Goal: Book appointment/travel/reservation

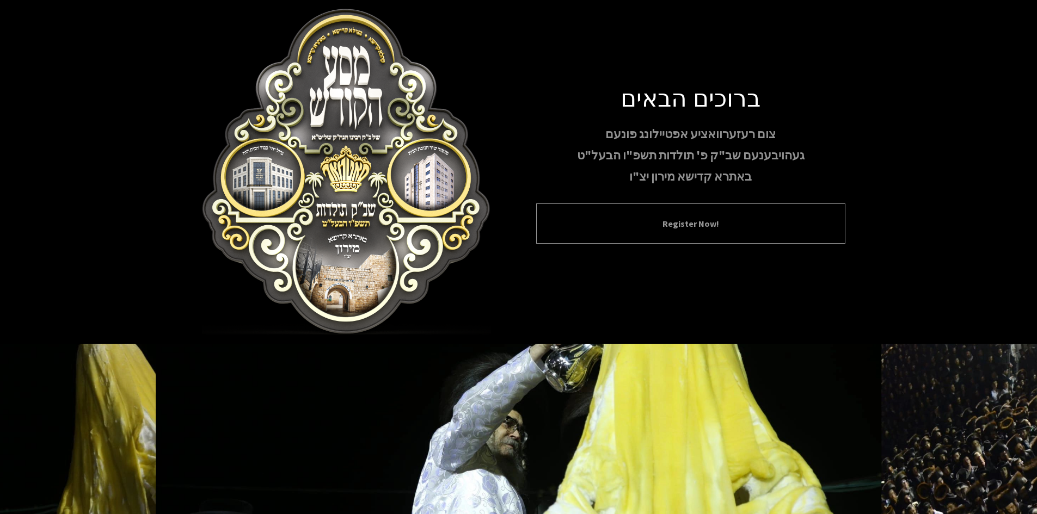
click at [700, 230] on button "Register Now!" at bounding box center [691, 223] width 282 height 13
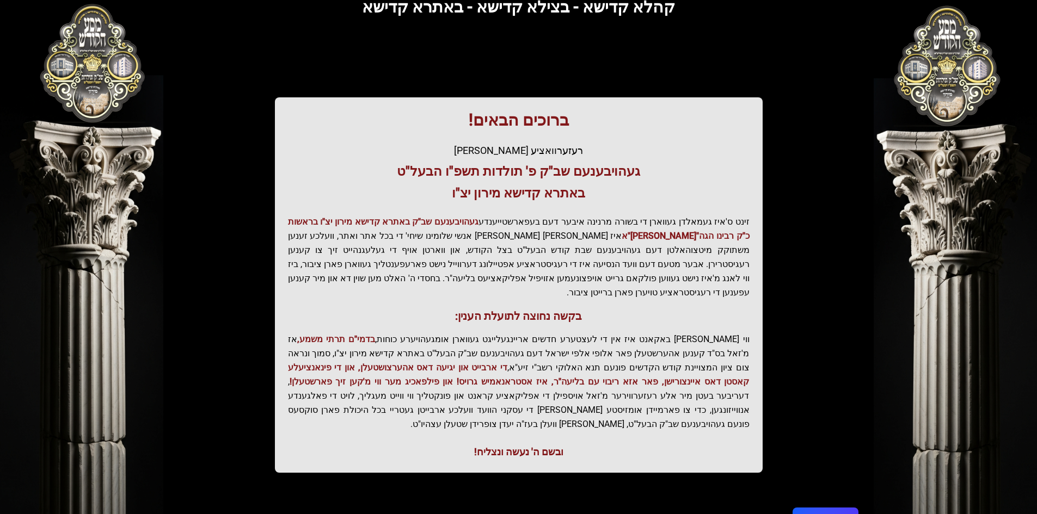
scroll to position [116, 0]
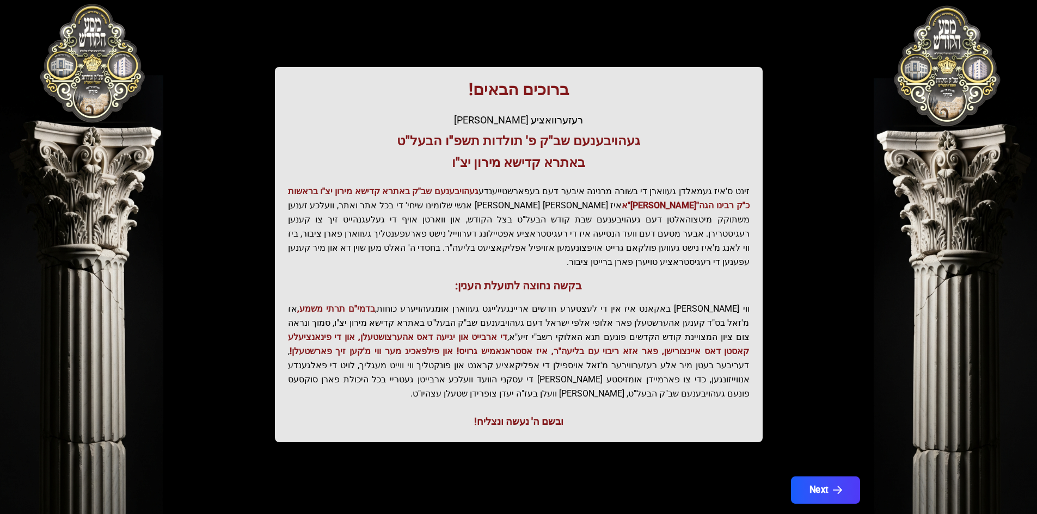
click at [824, 477] on button "Next" at bounding box center [824, 490] width 69 height 27
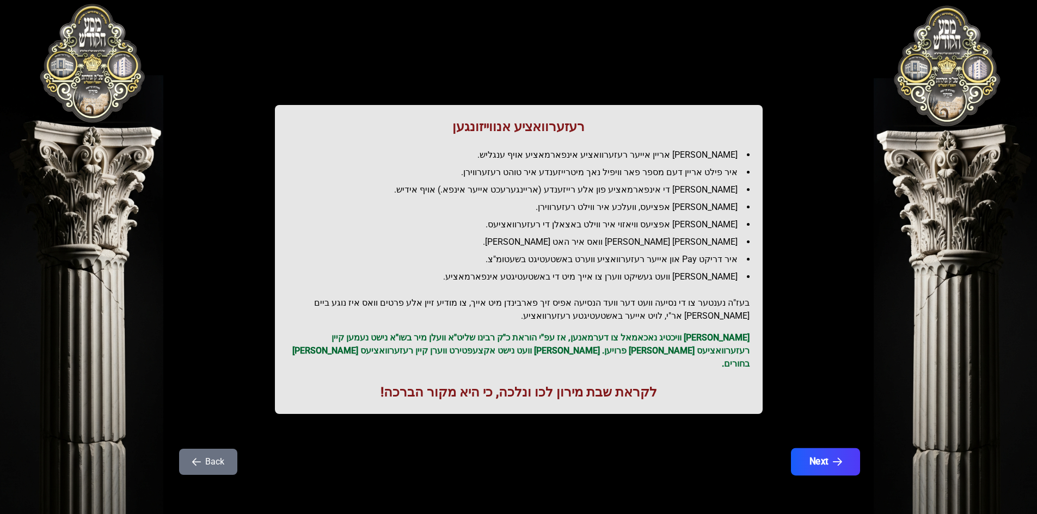
scroll to position [0, 0]
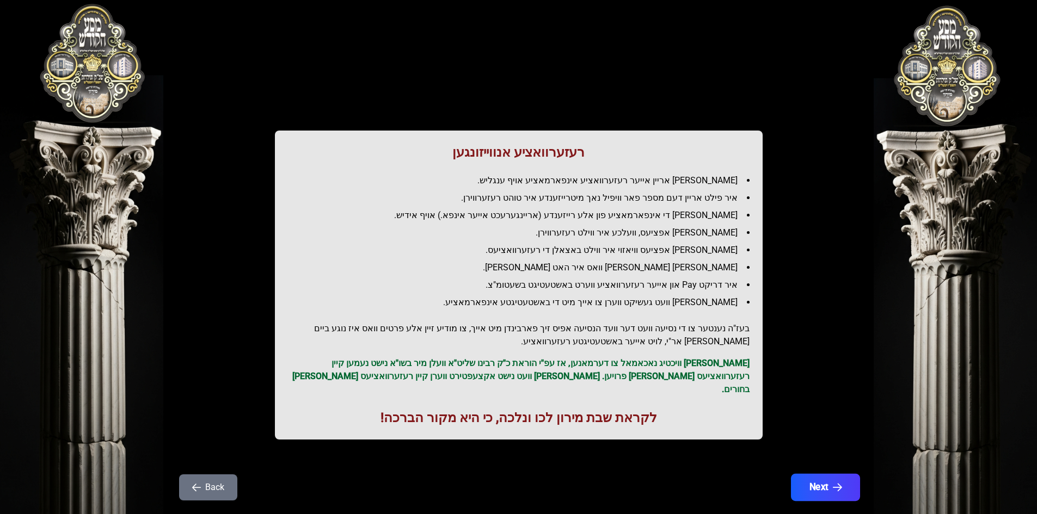
click at [844, 476] on button "Next" at bounding box center [824, 487] width 69 height 27
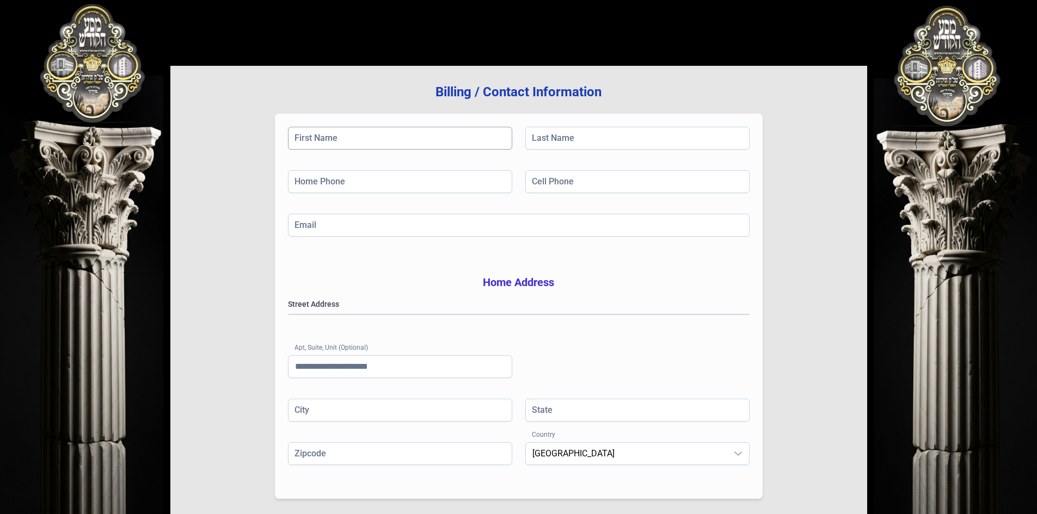
scroll to position [51, 0]
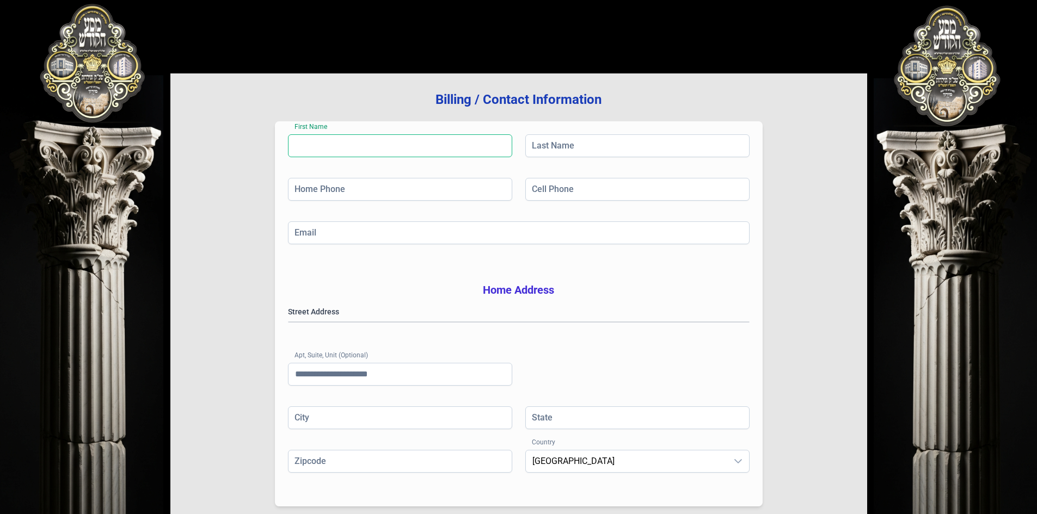
click at [371, 150] on input "First Name" at bounding box center [400, 145] width 224 height 23
type input "*****"
click at [542, 150] on input "Last Name" at bounding box center [637, 145] width 224 height 23
type input "********"
click at [420, 194] on input "Home Phone" at bounding box center [400, 189] width 224 height 23
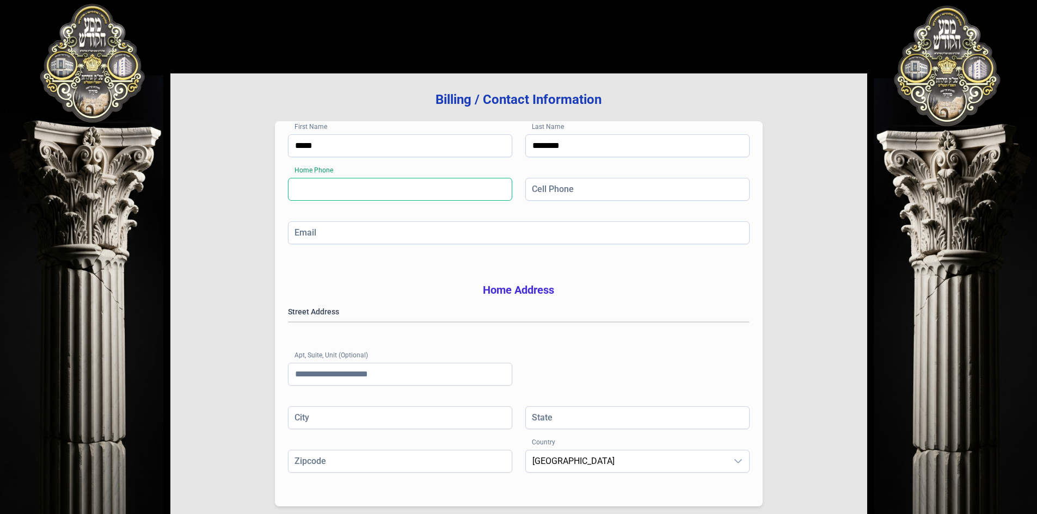
type input "**********"
click at [538, 191] on input "Cell Phone" at bounding box center [637, 189] width 224 height 23
type input "**********"
drag, startPoint x: 526, startPoint y: 230, endPoint x: 485, endPoint y: 244, distance: 43.7
click at [526, 230] on input "Email" at bounding box center [519, 233] width 462 height 23
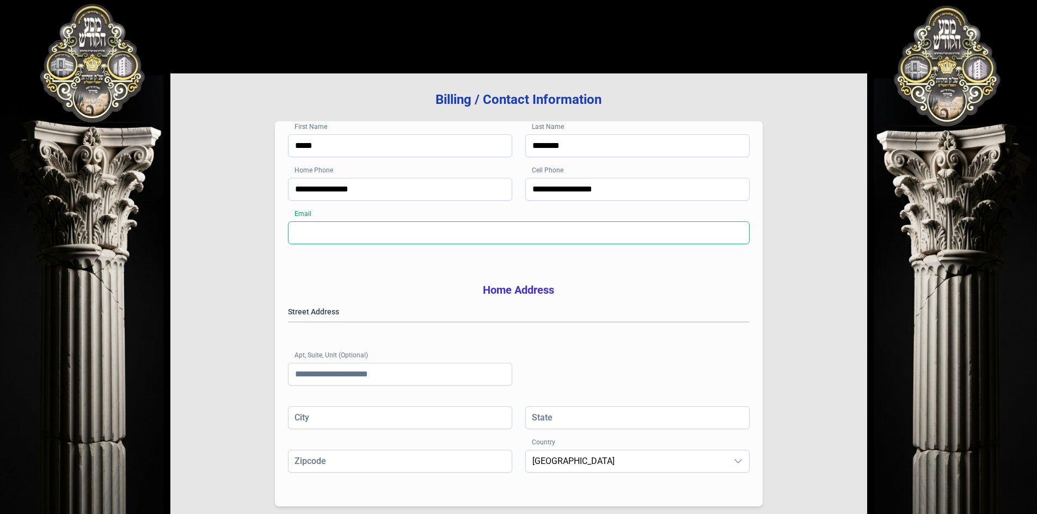
type input "**********"
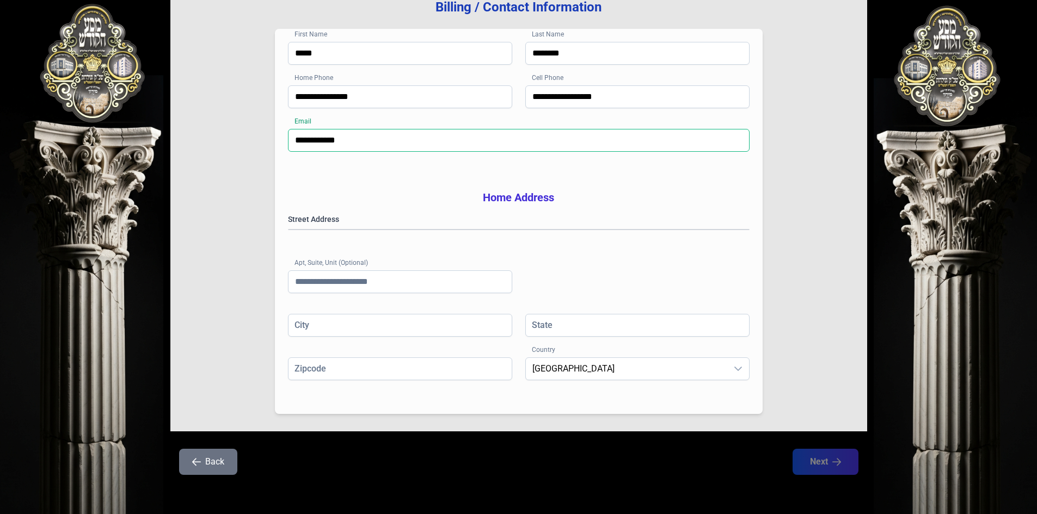
scroll to position [160, 0]
click at [289, 230] on gmp-place-autocomplete at bounding box center [289, 230] width 0 height 0
type input "******"
type input "**"
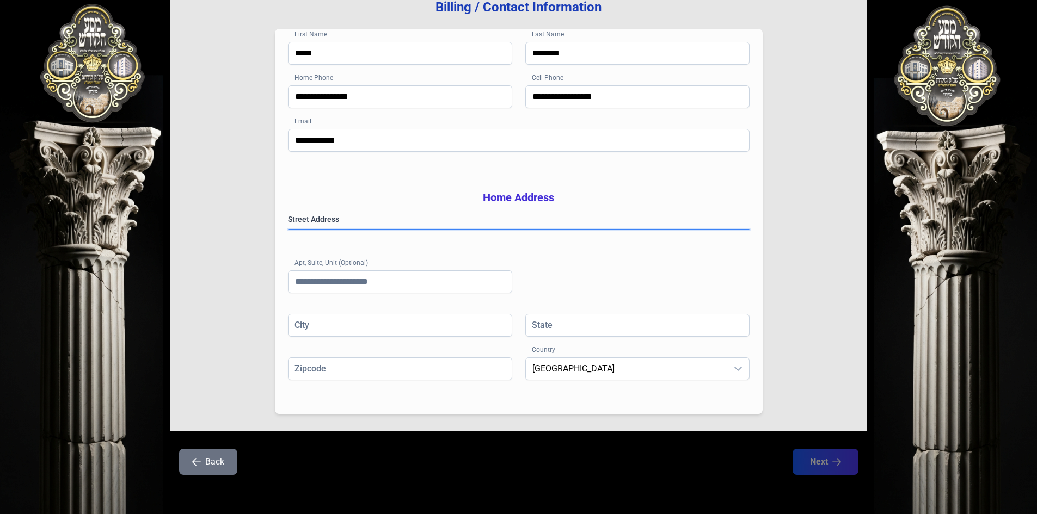
type input "*********"
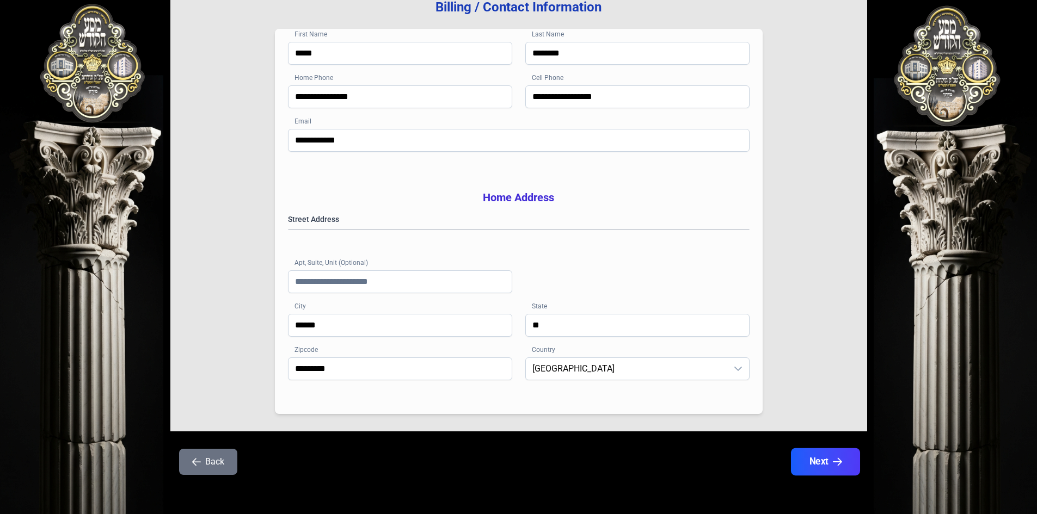
click at [825, 464] on button "Next" at bounding box center [824, 462] width 69 height 27
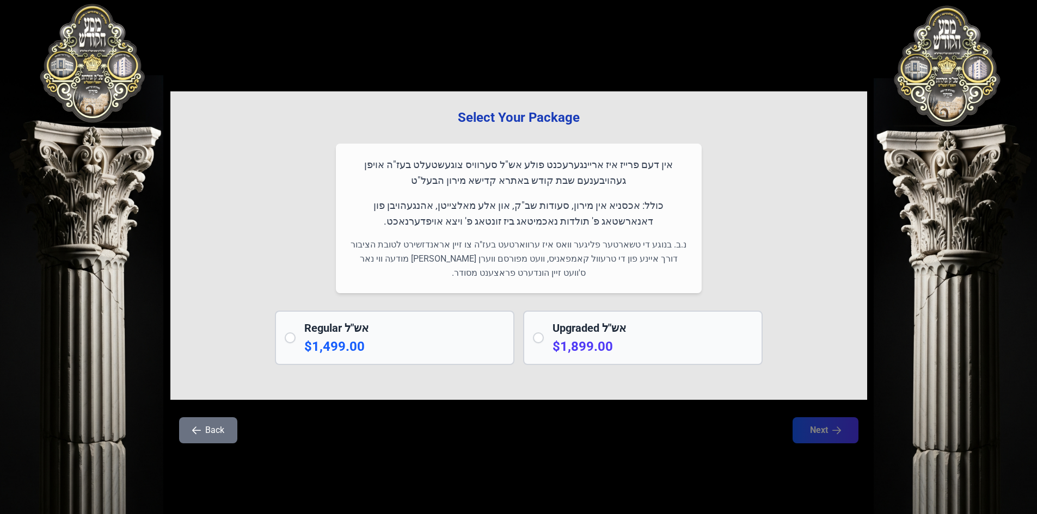
scroll to position [0, 0]
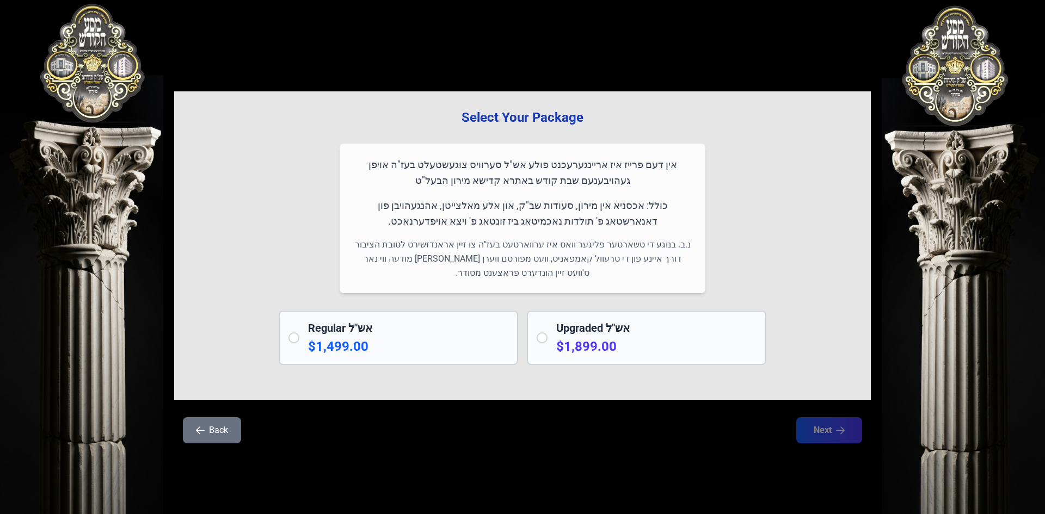
click at [369, 347] on p "$1,499.00" at bounding box center [408, 346] width 200 height 17
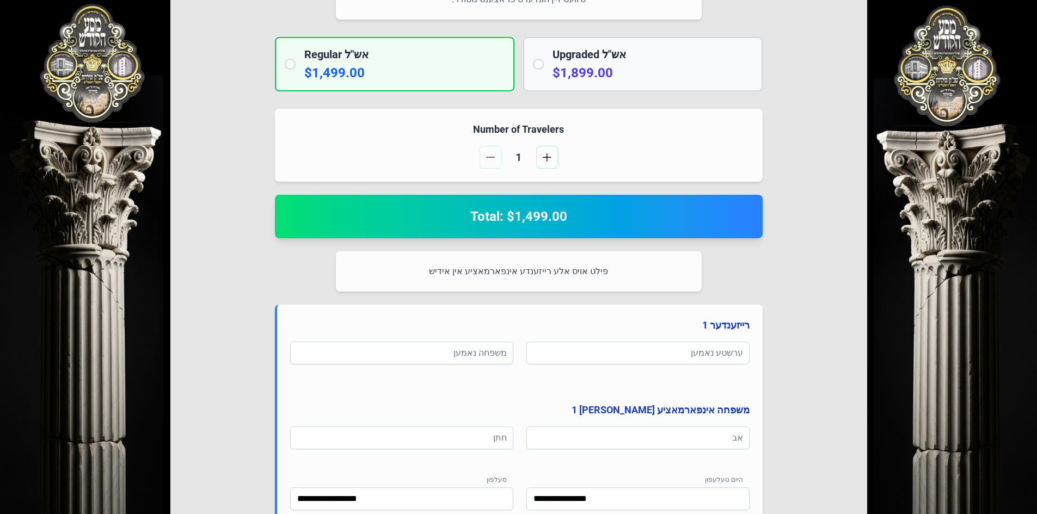
scroll to position [246, 0]
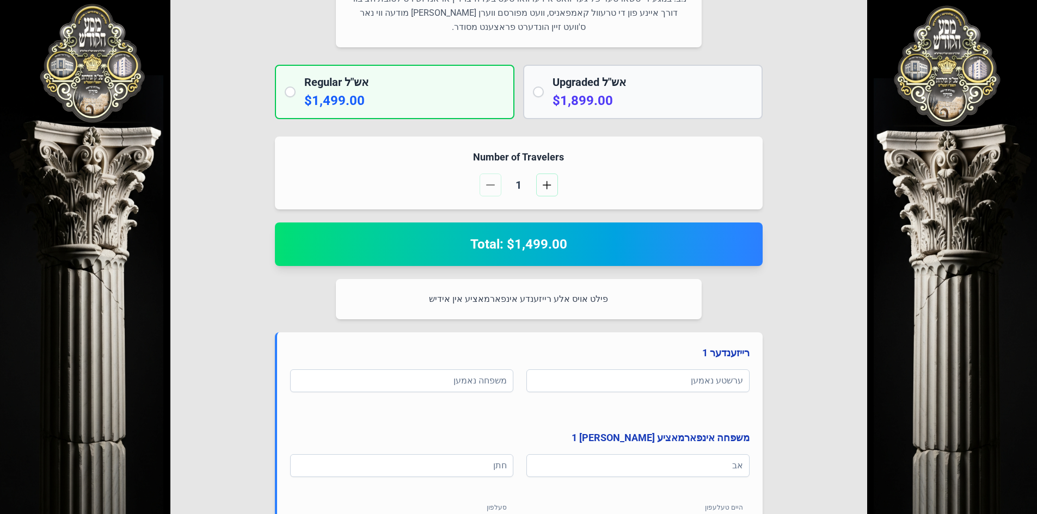
click at [587, 87] on h2 "Upgraded אש"ל" at bounding box center [653, 82] width 200 height 15
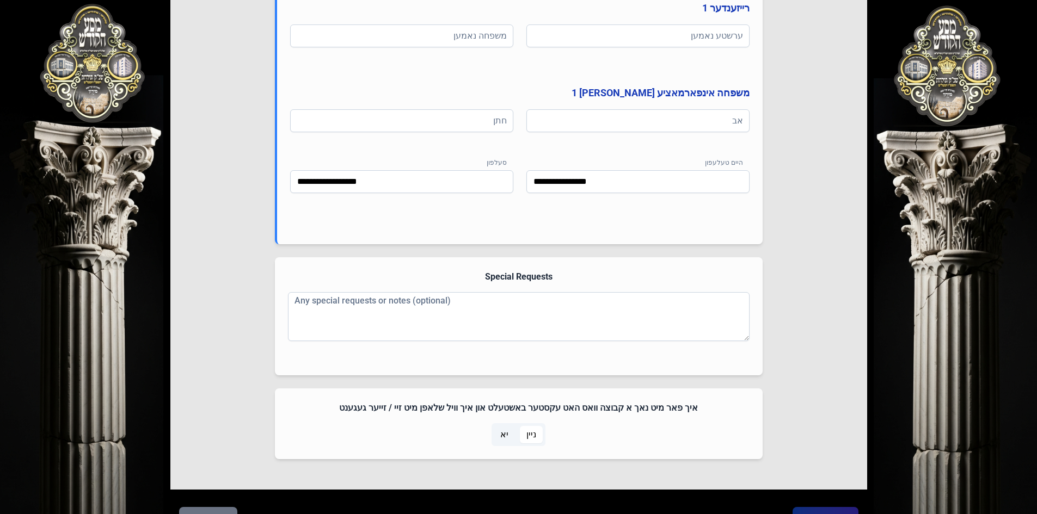
scroll to position [649, 0]
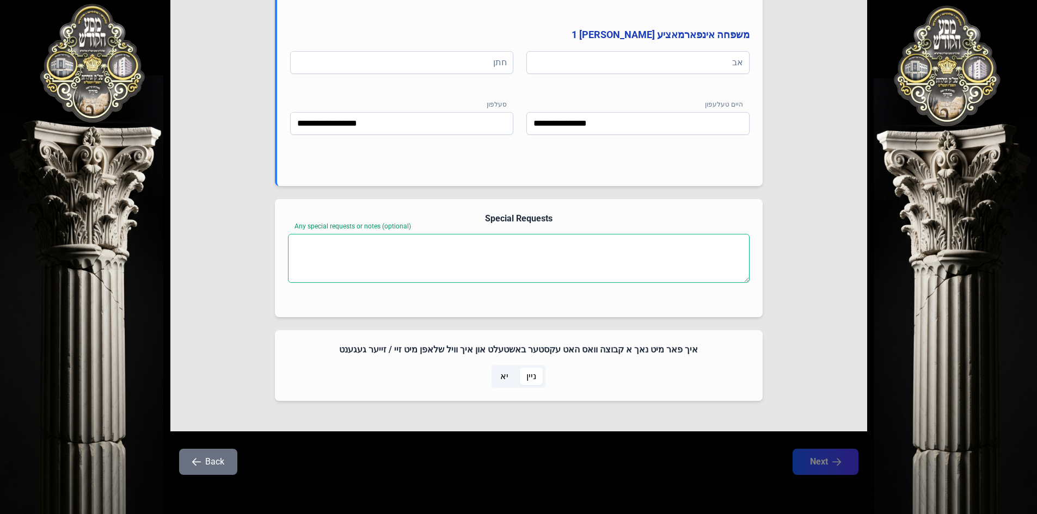
click at [414, 266] on textarea "Any special requests or notes (optional)" at bounding box center [519, 258] width 462 height 49
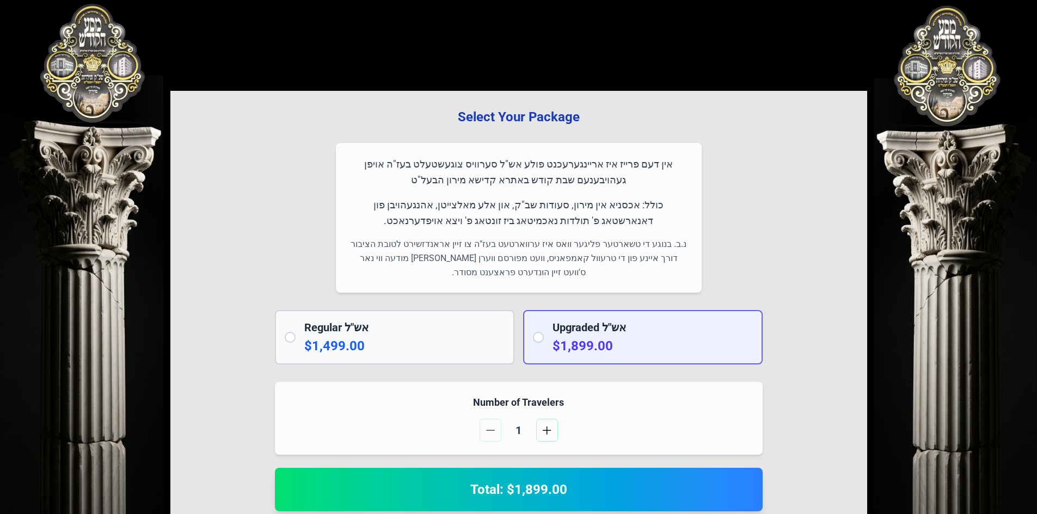
scroll to position [0, 0]
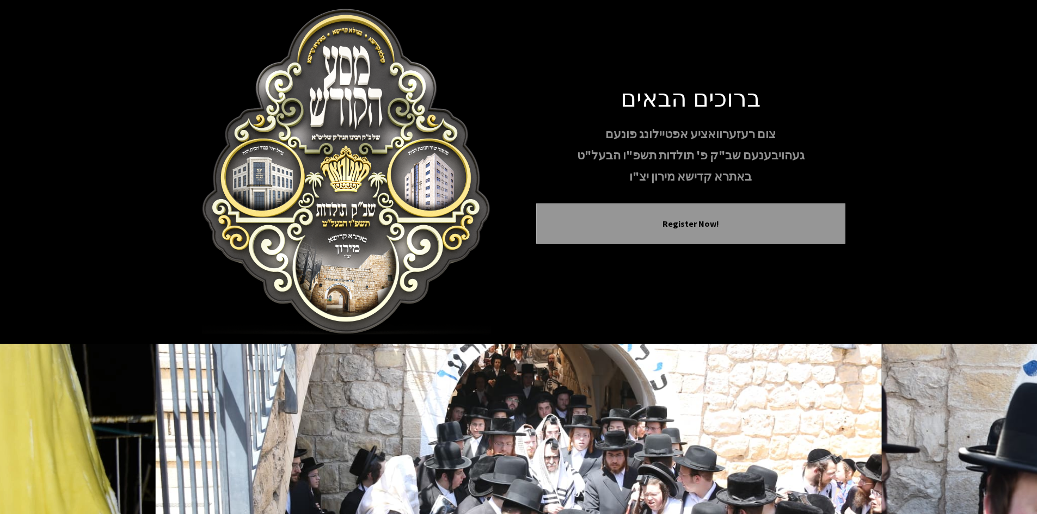
click at [692, 102] on h1 "ברוכים הבאים" at bounding box center [690, 97] width 309 height 29
click at [695, 136] on p "צום רעזערוואציע אפטיילונג פונעם" at bounding box center [690, 134] width 309 height 19
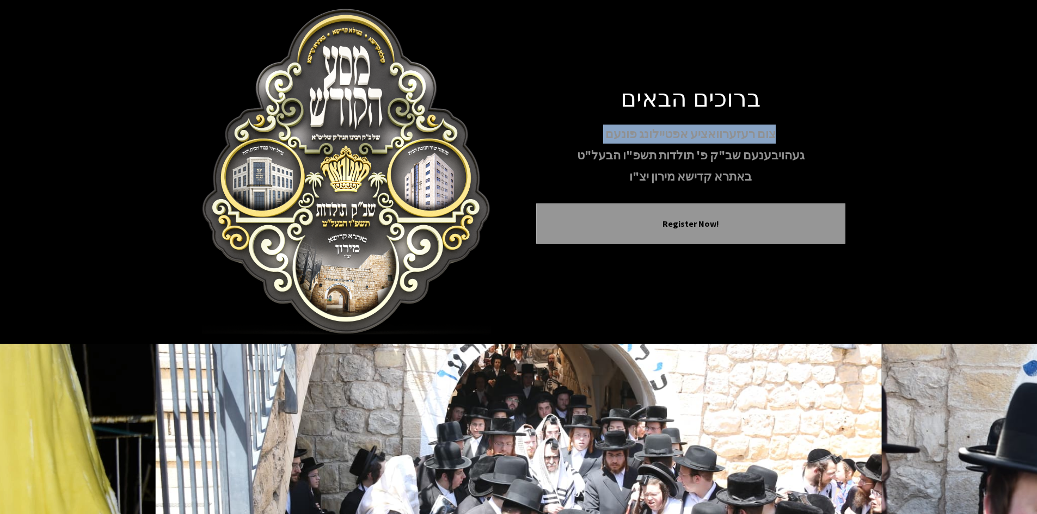
click at [695, 136] on p "צום רעזערוואציע אפטיילונג פונעם" at bounding box center [690, 134] width 309 height 19
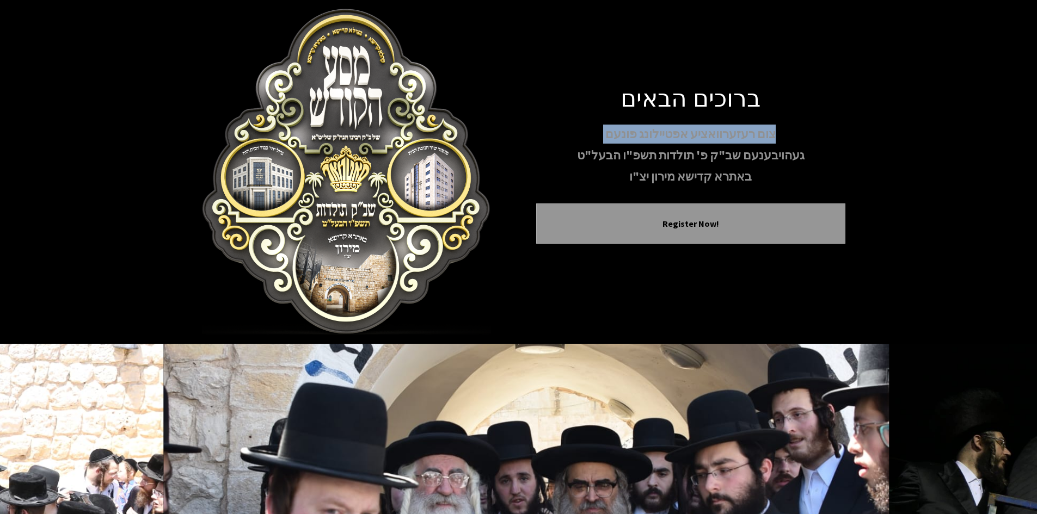
click at [795, 134] on p "צום רעזערוואציע אפטיילונג פונעם" at bounding box center [690, 134] width 309 height 19
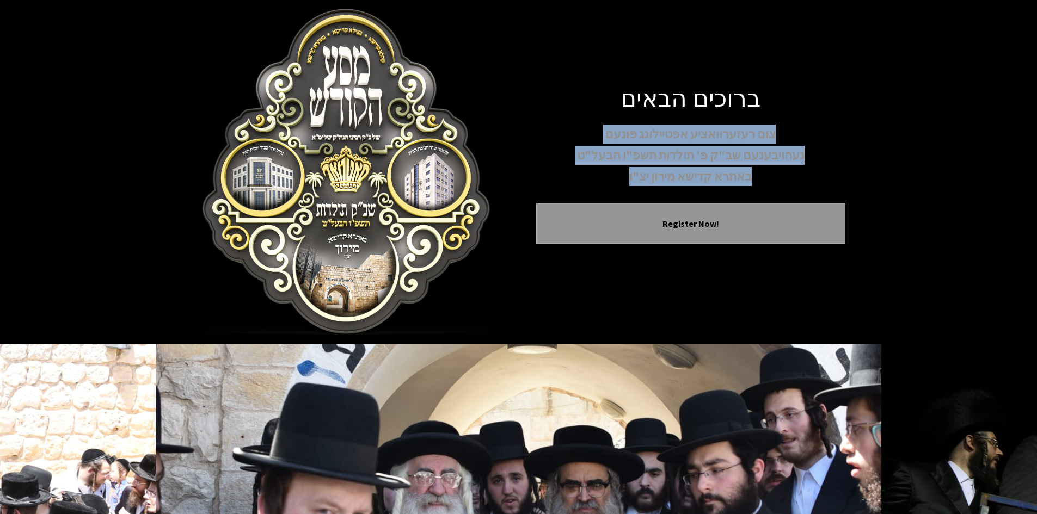
drag, startPoint x: 772, startPoint y: 134, endPoint x: 624, endPoint y: 186, distance: 157.4
click at [624, 186] on div "צום רעזערוואציע אפטיילונג פונעם געהויבענעם שב"ק פ' תולדות תשפ"ו הבעל"ט באתרא קד…" at bounding box center [690, 156] width 309 height 62
click at [622, 182] on p "באתרא קדישא מירון יצ"ו" at bounding box center [690, 176] width 309 height 19
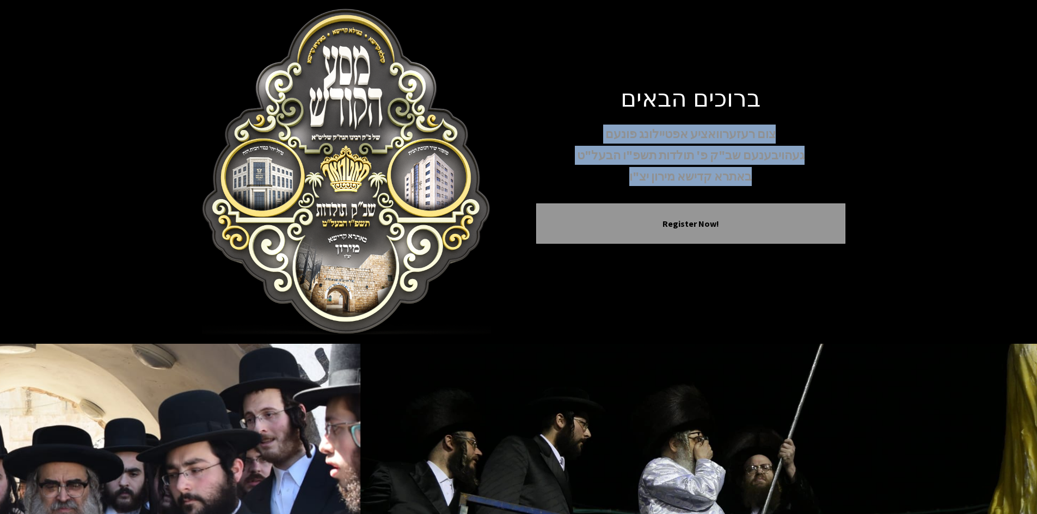
drag, startPoint x: 623, startPoint y: 181, endPoint x: 786, endPoint y: 124, distance: 172.5
click at [786, 124] on div "ברוכים הבאים צום רעזערוואציע אפטיילונג פונעם געהויבענעם שב"ק פ' תולדות תשפ"ו הב…" at bounding box center [690, 172] width 309 height 179
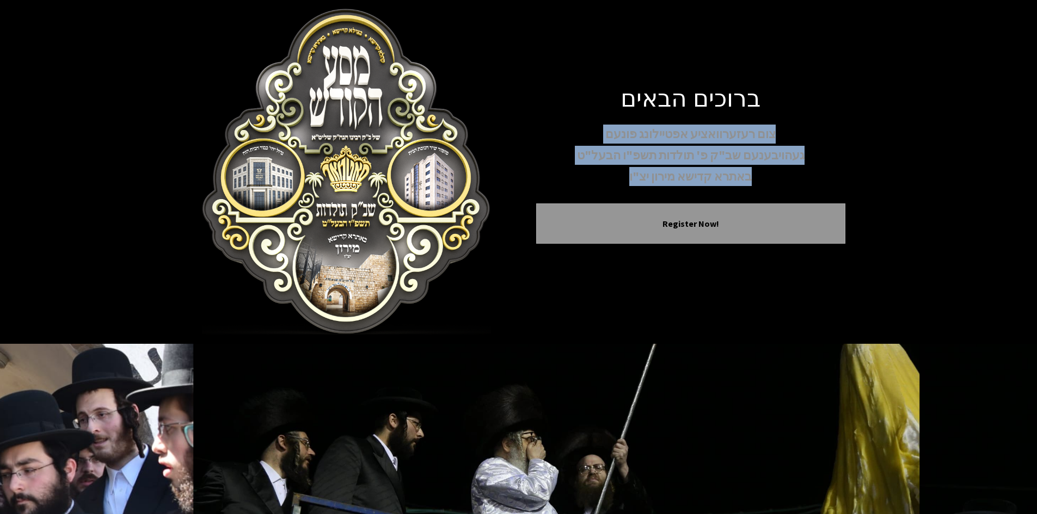
click at [776, 126] on p "צום רעזערוואציע אפטיילונג פונעם" at bounding box center [690, 134] width 309 height 19
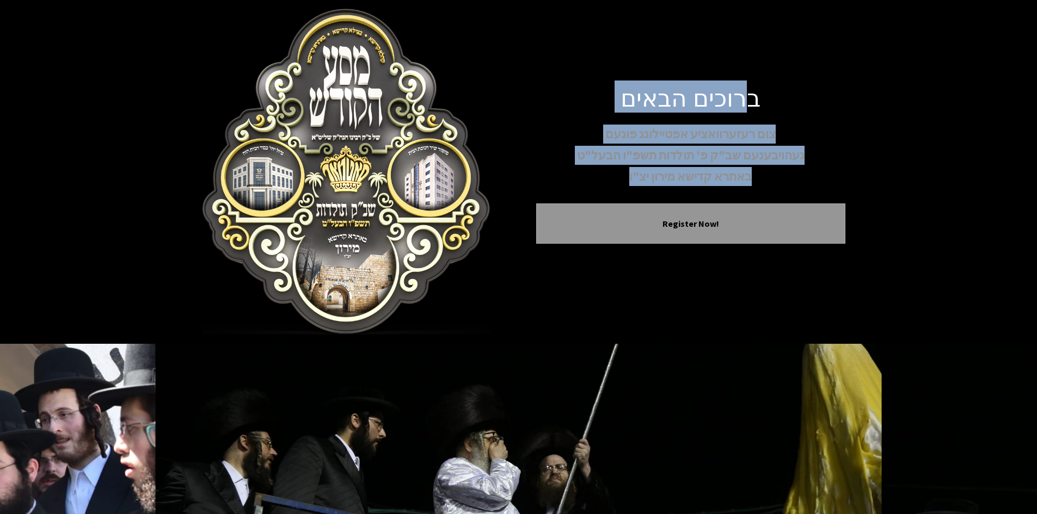
drag, startPoint x: 628, startPoint y: 177, endPoint x: 764, endPoint y: 94, distance: 159.7
click at [764, 94] on div "ברוכים הבאים צום רעזערוואציע אפטיילונג פונעם געהויבענעם שב"ק פ' תולדות תשפ"ו הב…" at bounding box center [690, 172] width 309 height 179
click at [752, 101] on h1 "ברוכים הבאים" at bounding box center [690, 97] width 309 height 29
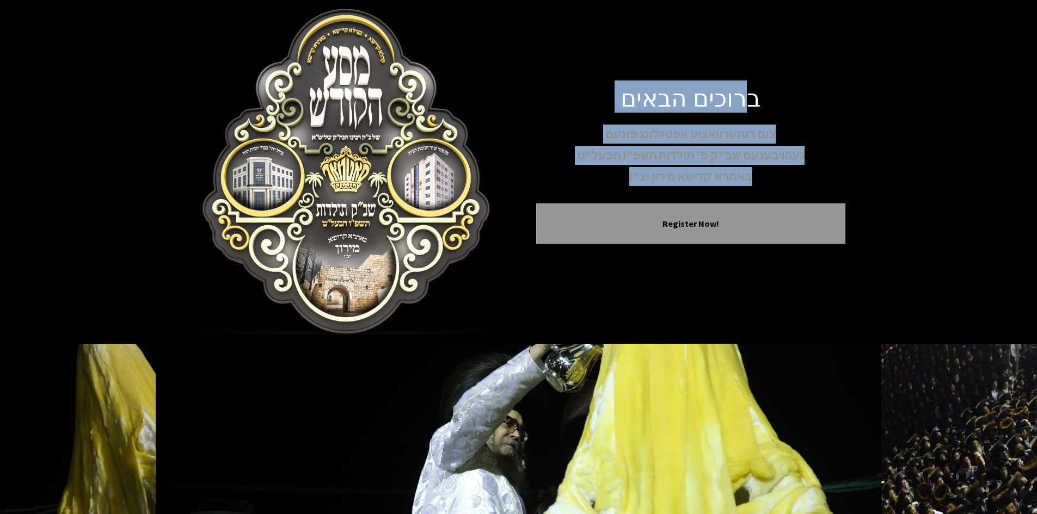
drag, startPoint x: 639, startPoint y: 177, endPoint x: 755, endPoint y: 97, distance: 140.4
click at [755, 97] on div "ברוכים הבאים צום רעזערוואציע אפטיילונג פונעם געהויבענעם שב"ק פ' תולדות תשפ"ו הב…" at bounding box center [690, 172] width 309 height 179
click at [755, 97] on h1 "ברוכים הבאים" at bounding box center [690, 97] width 309 height 29
drag, startPoint x: 624, startPoint y: 179, endPoint x: 774, endPoint y: 93, distance: 172.5
click at [774, 93] on div "ברוכים הבאים צום רעזערוואציע אפטיילונג פונעם געהויבענעם שב"ק פ' תולדות תשפ"ו הב…" at bounding box center [690, 172] width 309 height 179
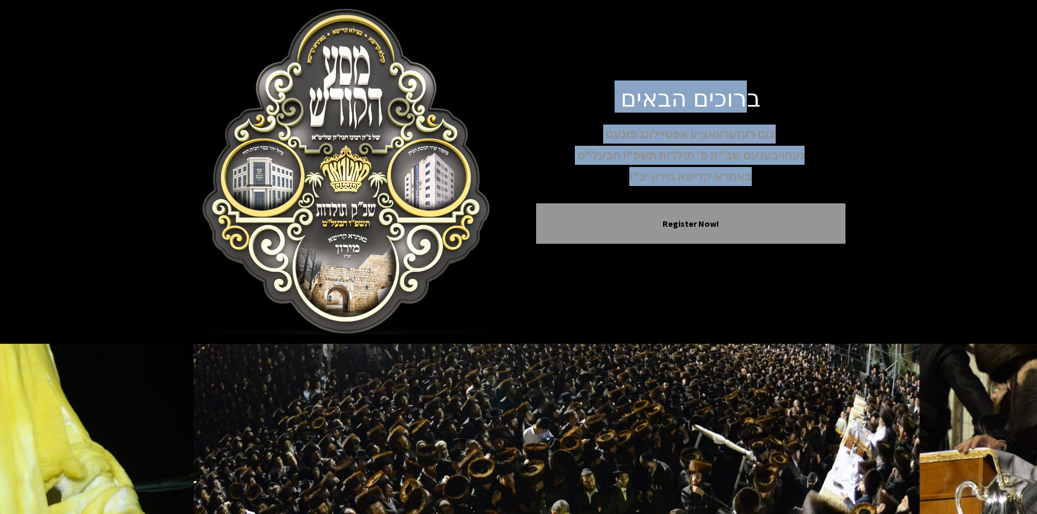
click at [774, 94] on h1 "ברוכים הבאים" at bounding box center [690, 97] width 309 height 29
